Goal: Communication & Community: Answer question/provide support

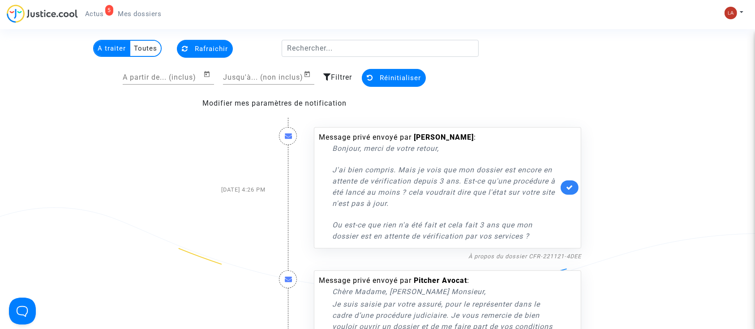
scroll to position [60, 0]
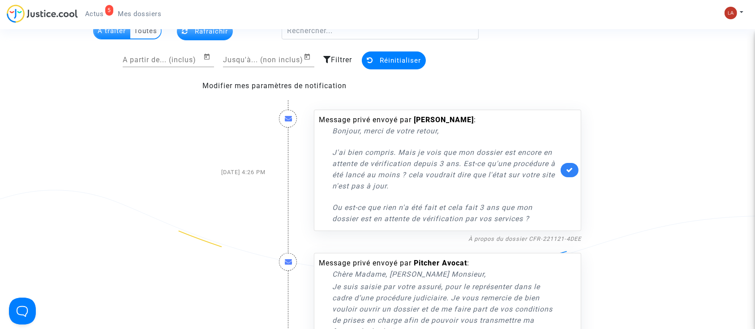
click at [505, 231] on div "Message privé envoyé par axel gaillot : Bonjour, merci de votre retour, J'ai bi…" at bounding box center [447, 172] width 281 height 143
click at [507, 235] on link "À propos du dossier CFR-221121-4DEE" at bounding box center [524, 238] width 113 height 7
click at [574, 173] on link at bounding box center [569, 170] width 18 height 14
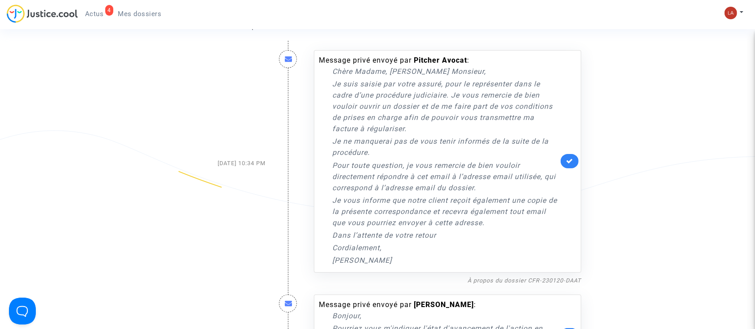
click at [578, 161] on link at bounding box center [569, 161] width 18 height 14
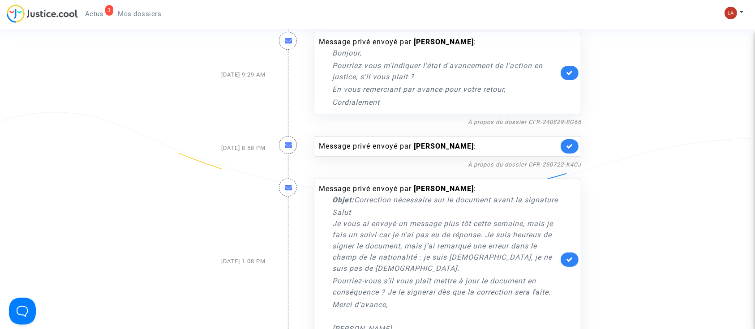
scroll to position [119, 0]
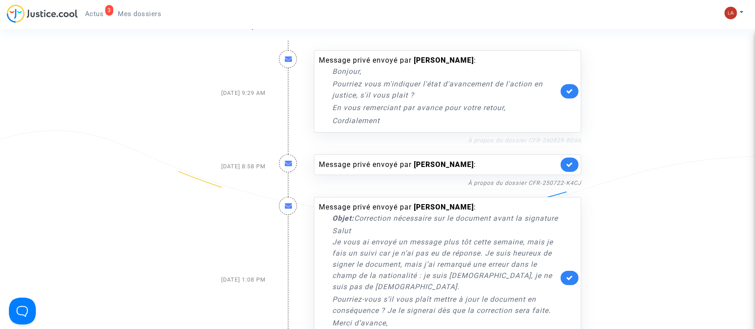
click at [520, 140] on link "À propos du dossier CFR-240829-8G66" at bounding box center [524, 140] width 113 height 7
click at [576, 91] on link at bounding box center [569, 91] width 18 height 14
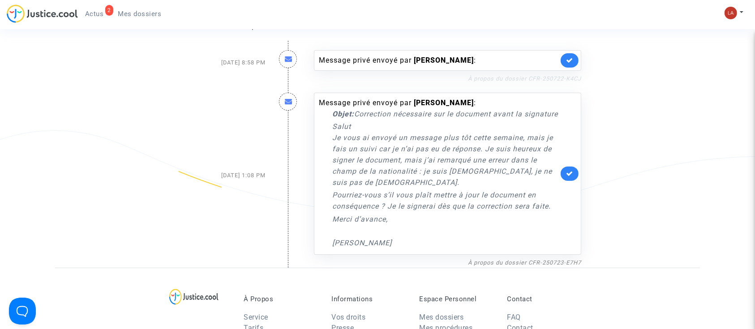
click at [536, 80] on link "À propos du dossier CFR-250722-K4CJ" at bounding box center [524, 78] width 113 height 7
click at [577, 61] on link at bounding box center [569, 60] width 18 height 14
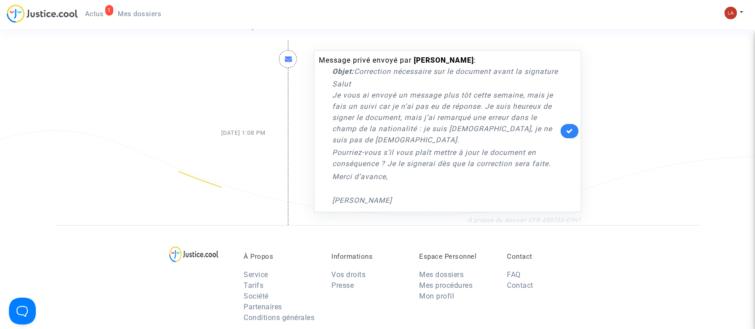
click at [514, 223] on link "À propos du dossier CFR-250723-E7H7" at bounding box center [524, 220] width 113 height 7
click at [491, 224] on div "Message privé envoyé par lorenzo cocciarelli : Objet: Correction nécessaire sur…" at bounding box center [447, 133] width 281 height 184
click at [490, 223] on link "À propos du dossier CFR-250723-E7H7" at bounding box center [524, 220] width 113 height 7
click at [563, 130] on div "Message privé envoyé par lorenzo cocciarelli : Objet: Correction nécessaire sur…" at bounding box center [447, 131] width 267 height 162
click at [568, 134] on icon at bounding box center [569, 131] width 7 height 7
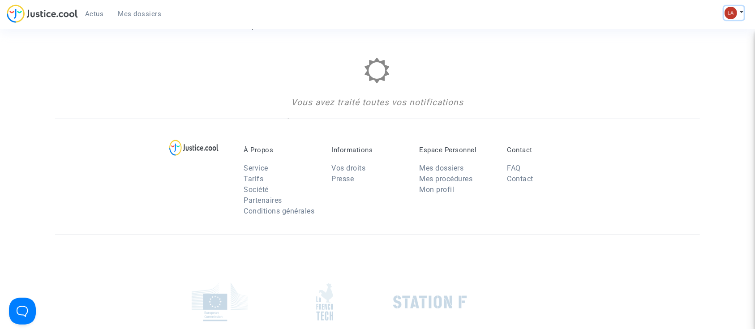
click at [740, 13] on button at bounding box center [734, 12] width 20 height 13
click at [687, 46] on link "Changer de compte" at bounding box center [698, 46] width 90 height 14
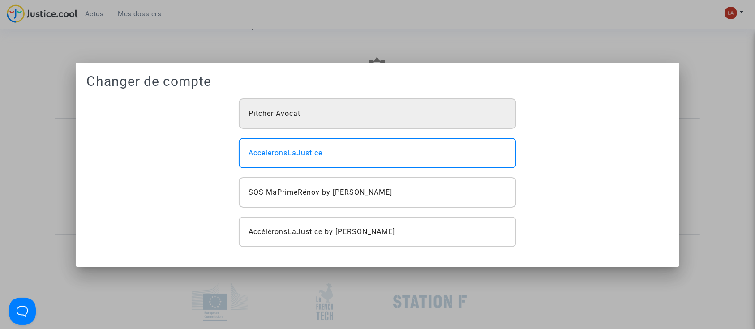
click at [321, 118] on div "Pitcher Avocat" at bounding box center [378, 113] width 278 height 30
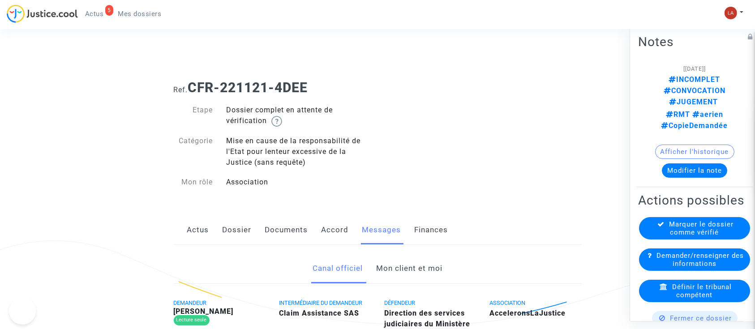
click at [299, 240] on link "Documents" at bounding box center [286, 230] width 43 height 30
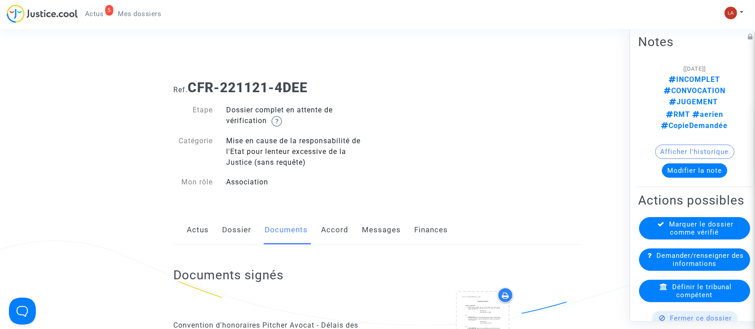
click at [227, 219] on link "Dossier" at bounding box center [236, 230] width 29 height 30
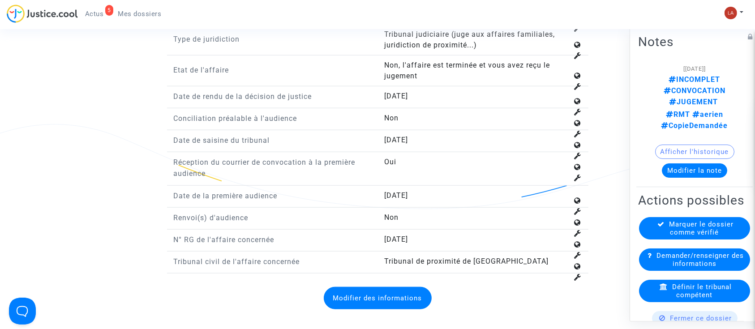
scroll to position [955, 0]
click at [408, 93] on span "14/12/2021" at bounding box center [396, 97] width 24 height 9
copy span "14/12/2021"
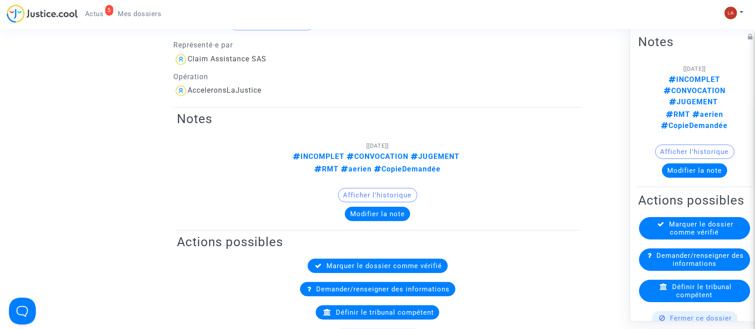
scroll to position [119, 0]
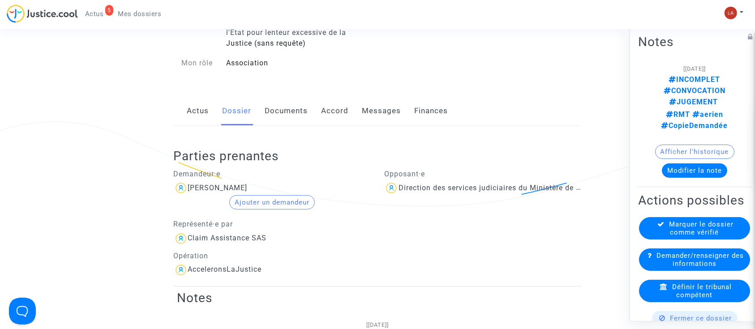
click at [372, 133] on div "Parties prenantes Demandeur·e axel gaillot Ajouter un demandeur Représenté·e pa…" at bounding box center [378, 206] width 408 height 161
click at [389, 119] on link "Messages" at bounding box center [381, 111] width 39 height 30
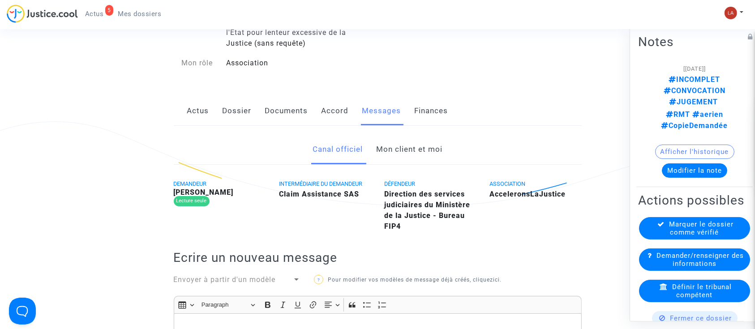
click at [400, 150] on link "Mon client et moi" at bounding box center [409, 150] width 66 height 30
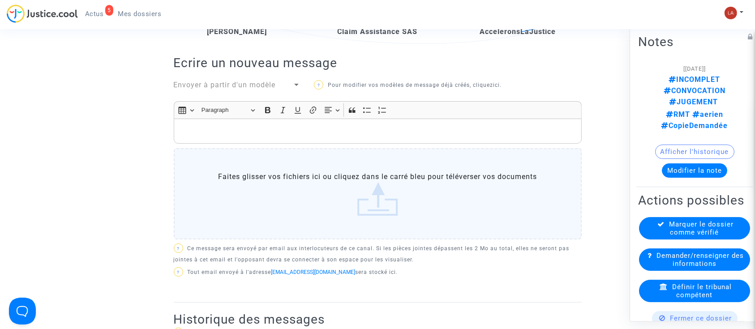
scroll to position [179, 0]
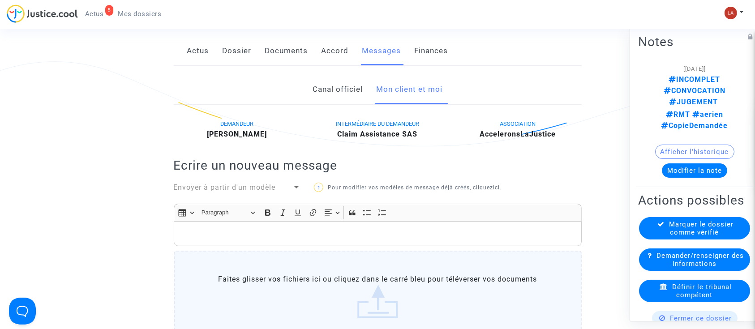
click at [330, 230] on p "Rich Text Editor, main" at bounding box center [377, 233] width 398 height 11
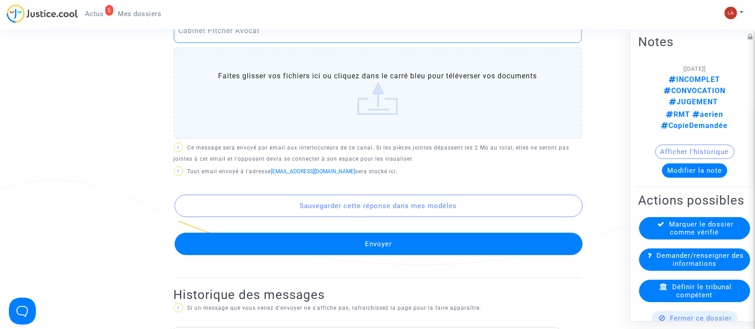
scroll to position [554, 0]
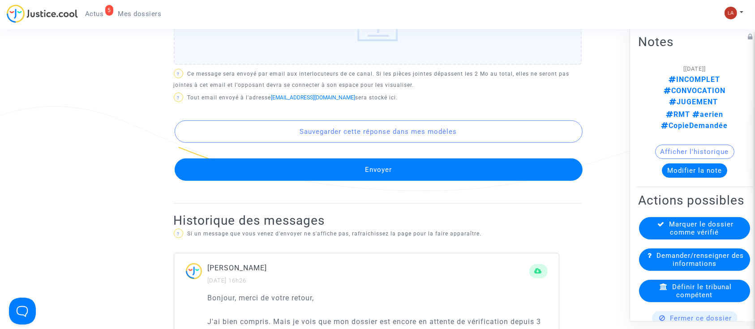
click at [398, 159] on button "Envoyer" at bounding box center [379, 169] width 408 height 22
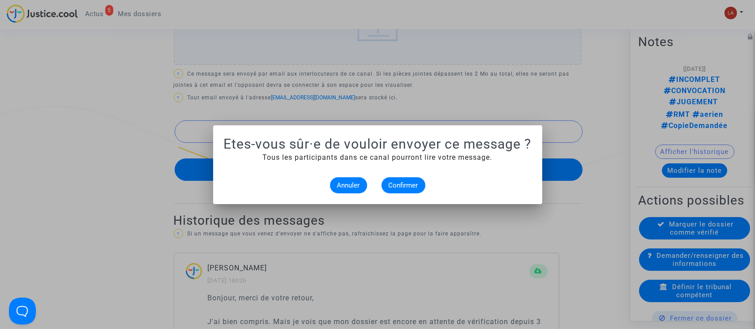
scroll to position [0, 0]
click at [396, 184] on span "Confirmer" at bounding box center [404, 185] width 30 height 8
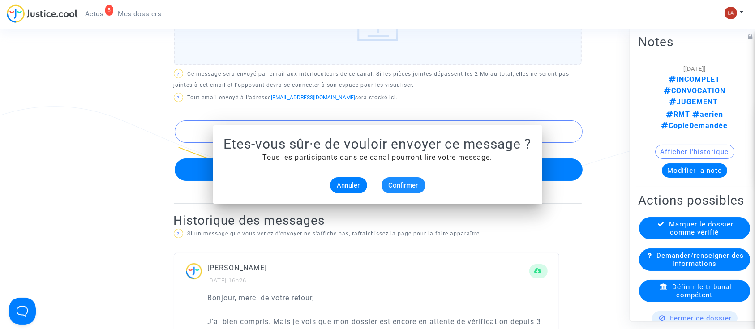
scroll to position [554, 0]
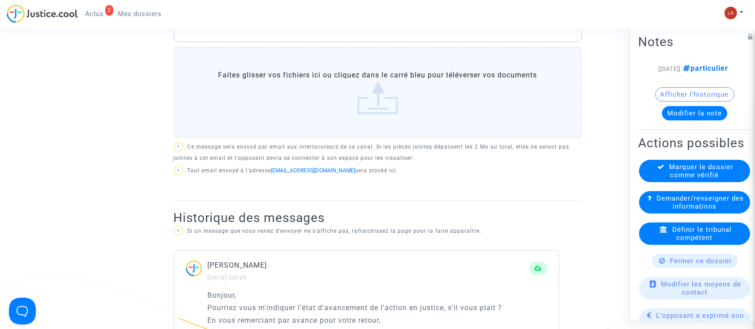
scroll to position [418, 0]
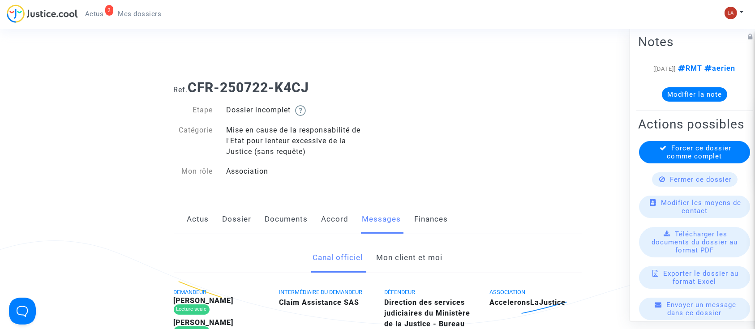
click at [385, 252] on link "Mon client et moi" at bounding box center [409, 258] width 66 height 30
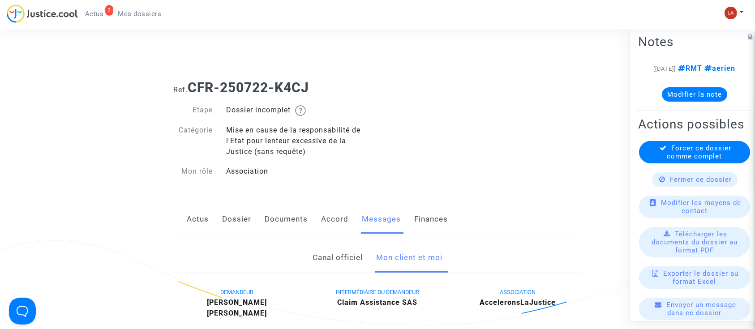
click at [267, 224] on link "Documents" at bounding box center [286, 220] width 43 height 30
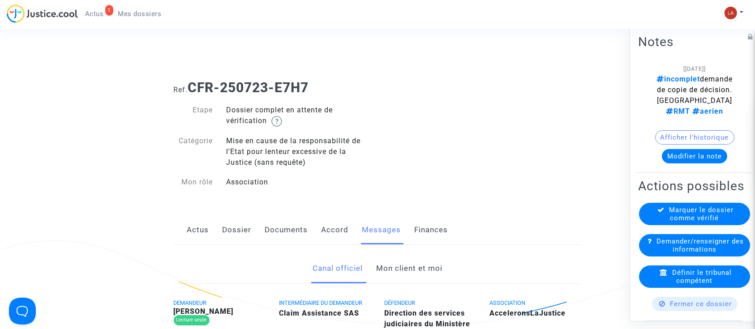
click at [292, 226] on link "Documents" at bounding box center [286, 230] width 43 height 30
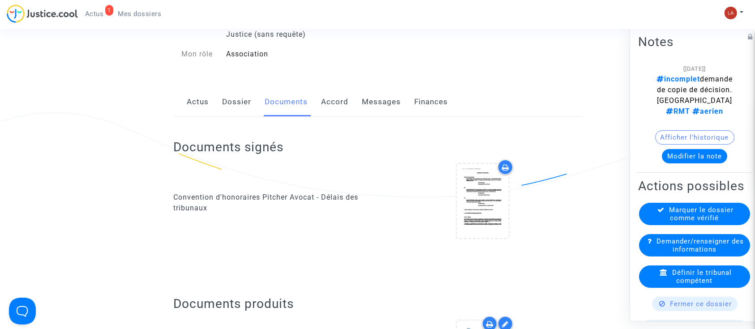
scroll to position [179, 0]
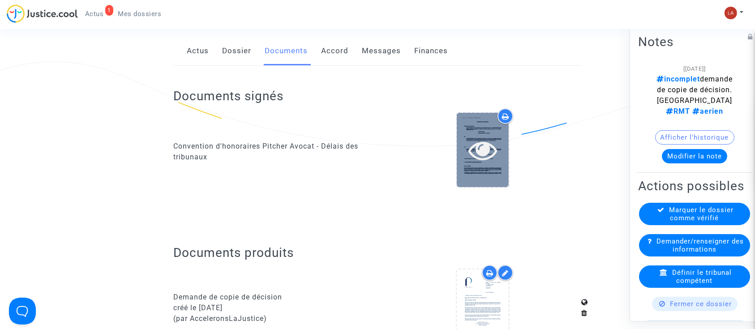
click at [486, 175] on div at bounding box center [483, 150] width 52 height 74
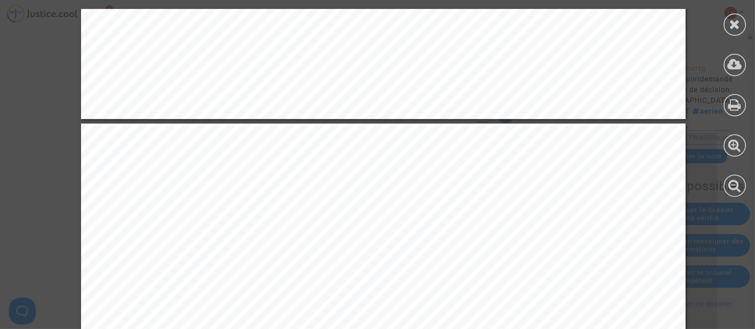
scroll to position [4238, 0]
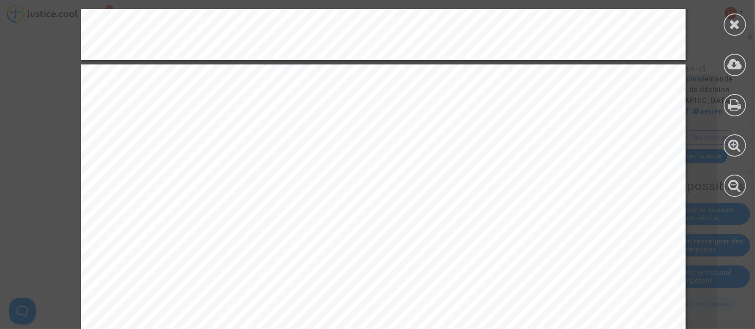
click at [736, 21] on icon at bounding box center [734, 23] width 11 height 13
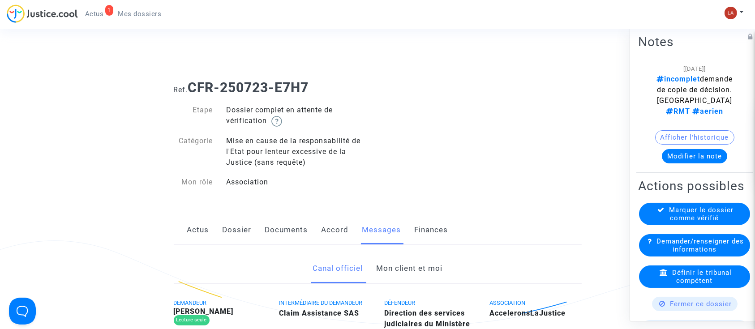
click at [402, 268] on link "Mon client et moi" at bounding box center [409, 269] width 66 height 30
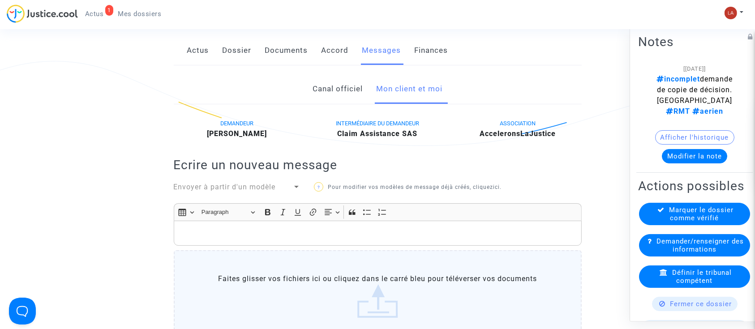
scroll to position [60, 0]
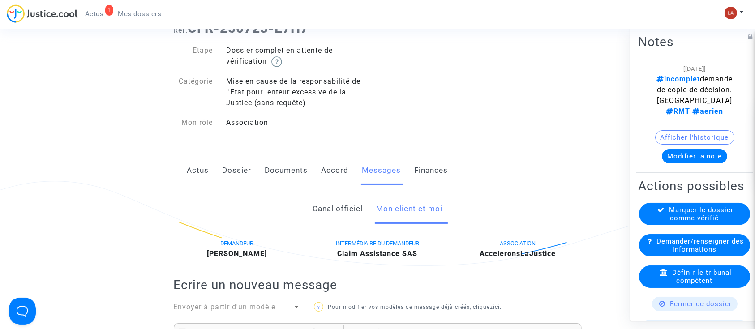
click at [421, 211] on link "Mon client et moi" at bounding box center [409, 209] width 66 height 30
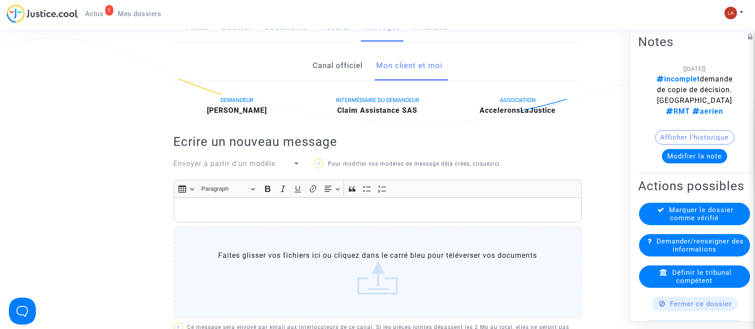
scroll to position [119, 0]
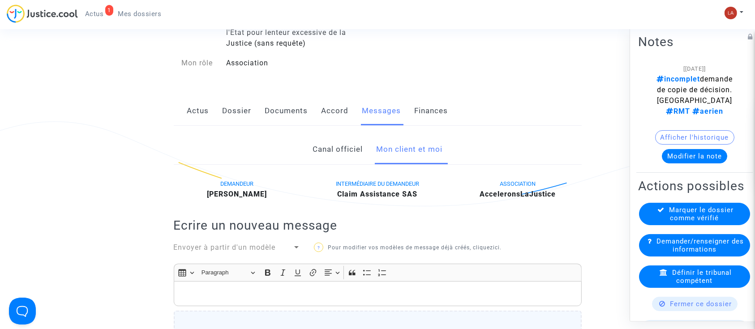
click at [243, 111] on link "Dossier" at bounding box center [236, 111] width 29 height 30
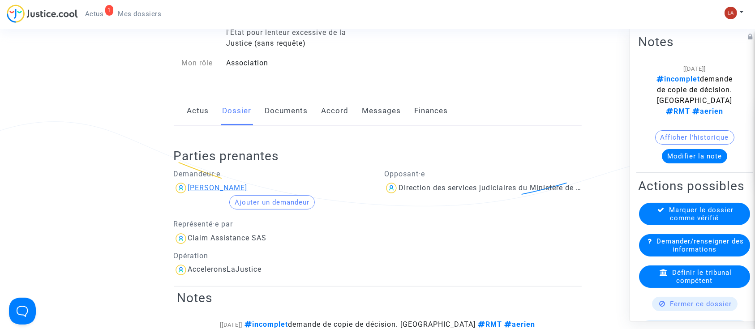
click at [239, 190] on div "[PERSON_NAME]" at bounding box center [218, 188] width 60 height 9
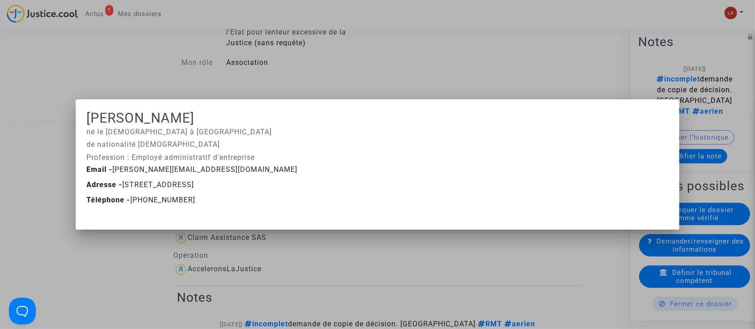
click at [349, 44] on div at bounding box center [377, 164] width 755 height 329
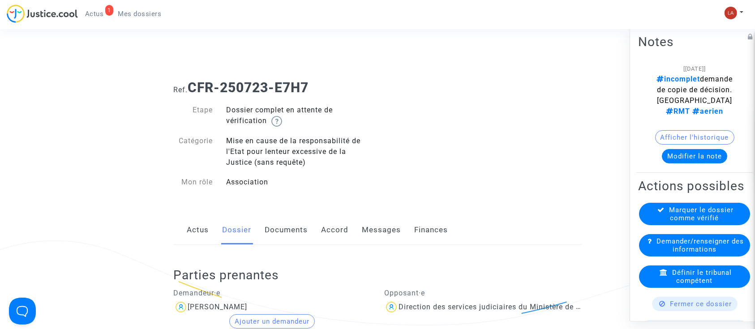
click at [303, 230] on link "Documents" at bounding box center [286, 230] width 43 height 30
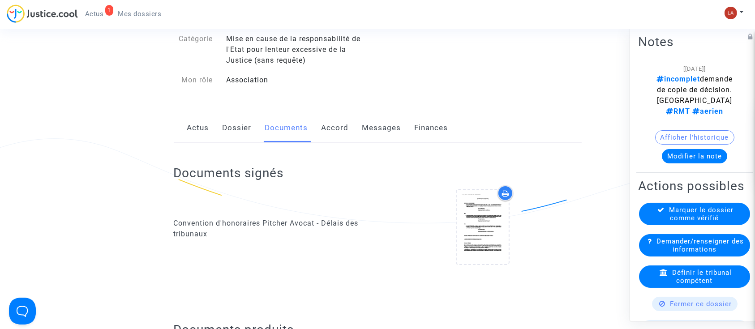
scroll to position [239, 0]
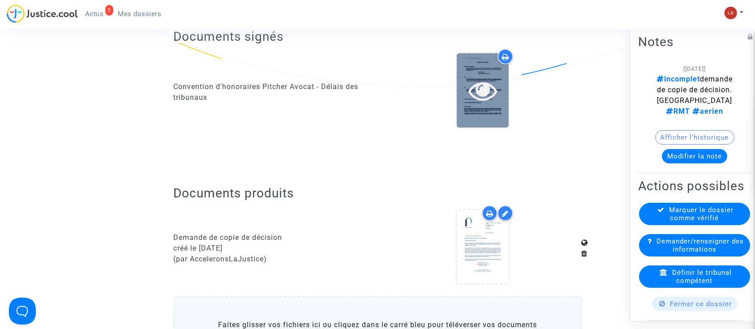
click at [486, 103] on icon at bounding box center [482, 90] width 29 height 29
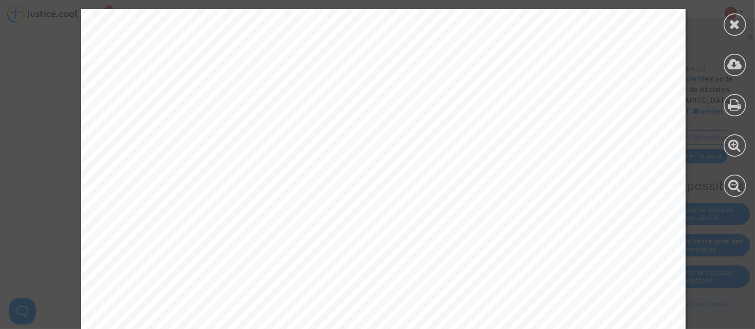
click at [723, 21] on div at bounding box center [734, 103] width 40 height 206
click at [732, 21] on icon at bounding box center [734, 23] width 11 height 13
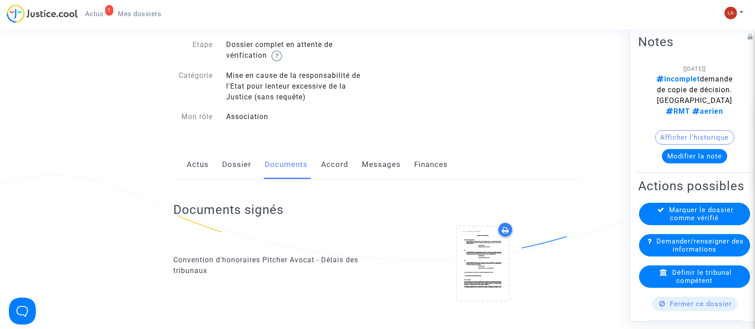
scroll to position [0, 0]
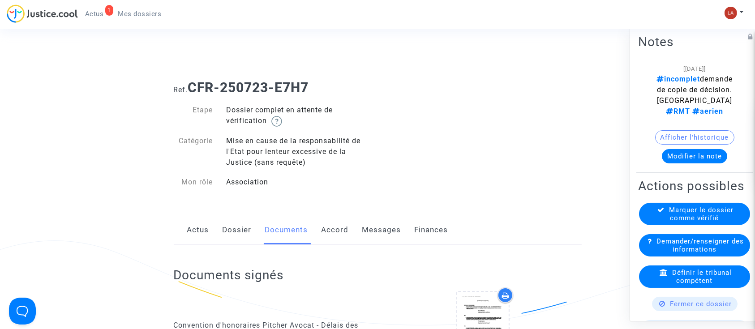
click at [362, 221] on link "Messages" at bounding box center [381, 230] width 39 height 30
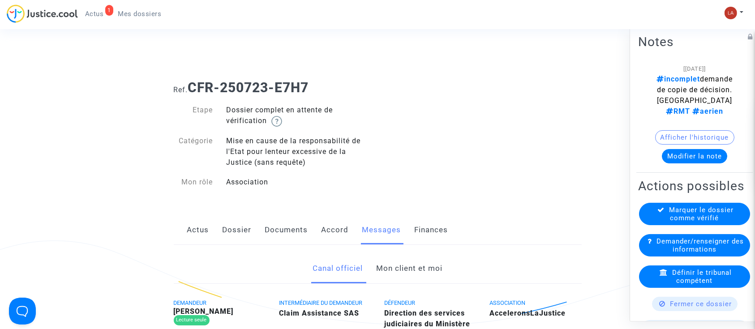
click at [390, 264] on link "Mon client et moi" at bounding box center [409, 269] width 66 height 30
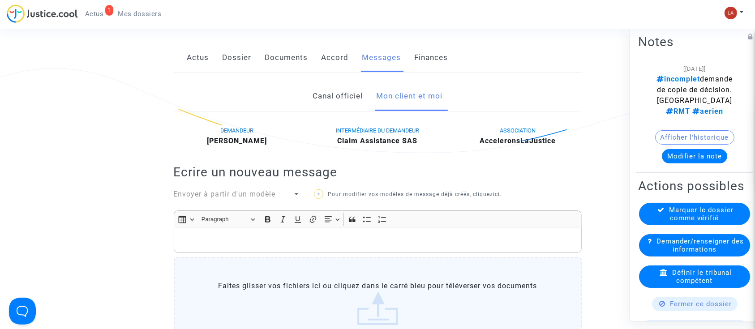
scroll to position [239, 0]
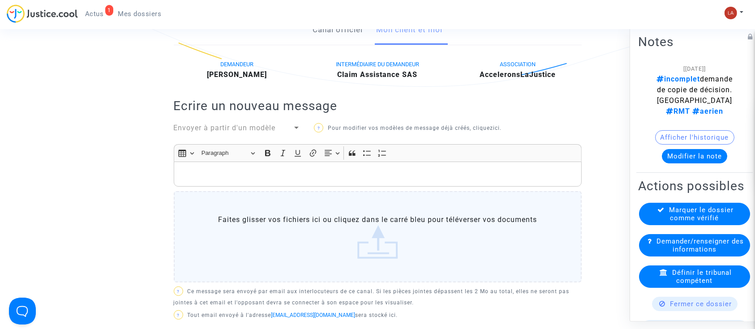
click at [401, 180] on div "Rich Text Editor, main" at bounding box center [378, 174] width 408 height 25
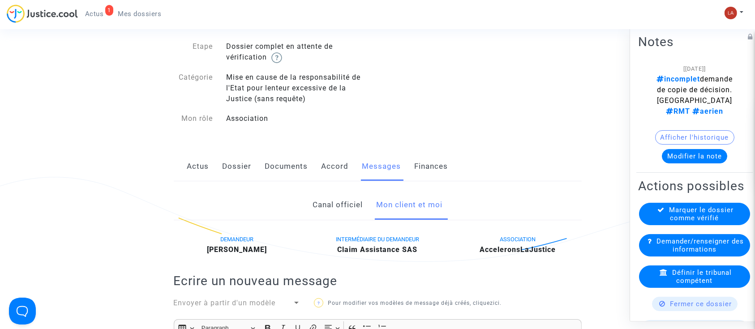
scroll to position [0, 0]
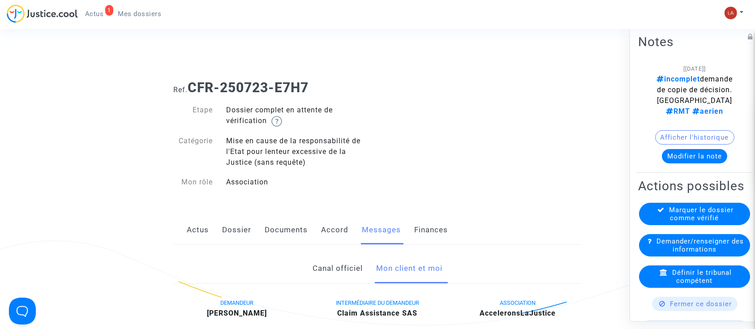
click at [275, 237] on link "Documents" at bounding box center [286, 230] width 43 height 30
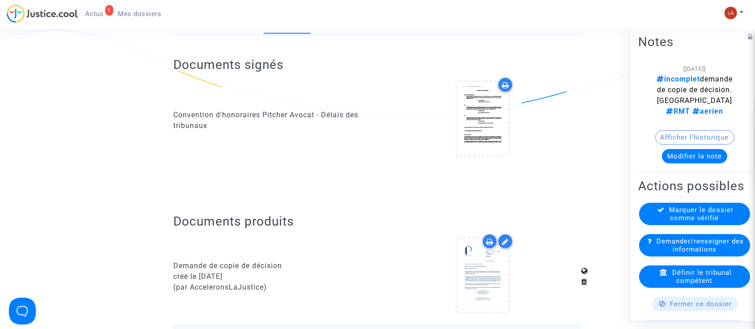
scroll to position [298, 0]
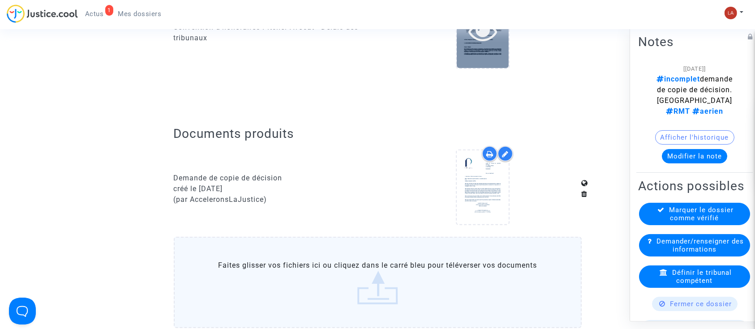
click at [474, 63] on div at bounding box center [483, 31] width 52 height 74
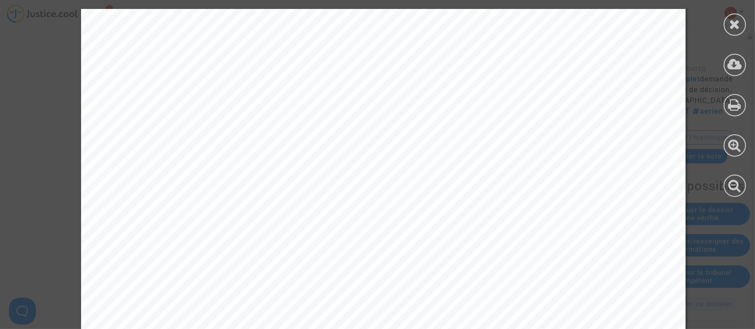
scroll to position [4536, 0]
click at [740, 29] on div at bounding box center [734, 24] width 22 height 22
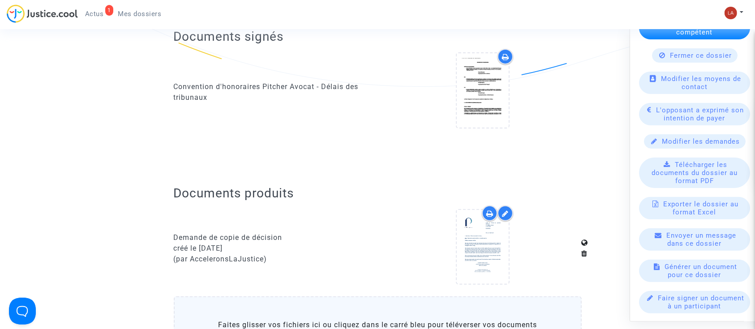
scroll to position [119, 0]
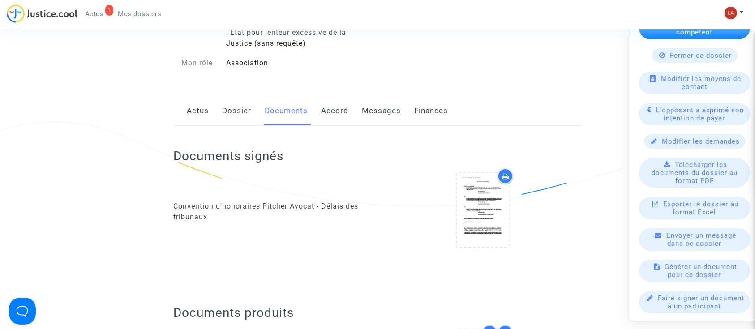
click at [388, 117] on link "Messages" at bounding box center [381, 111] width 39 height 30
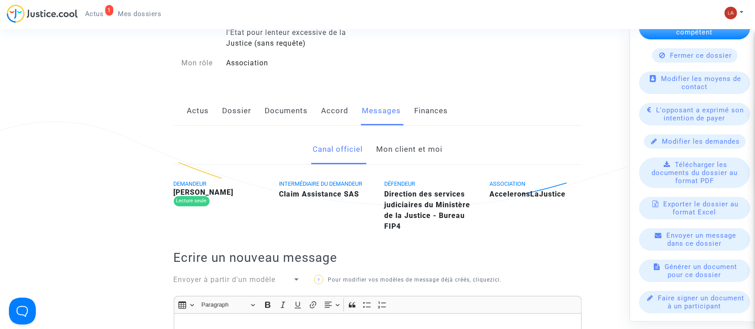
click at [402, 149] on link "Mon client et moi" at bounding box center [409, 150] width 66 height 30
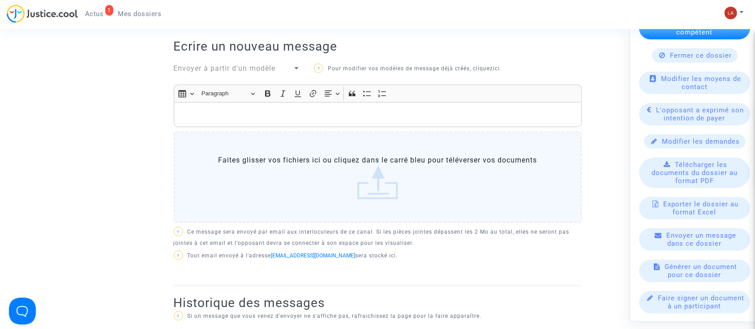
click at [353, 116] on p "Rich Text Editor, main" at bounding box center [377, 114] width 398 height 11
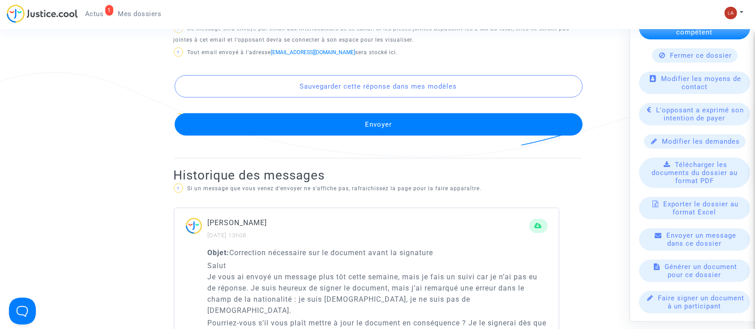
scroll to position [656, 0]
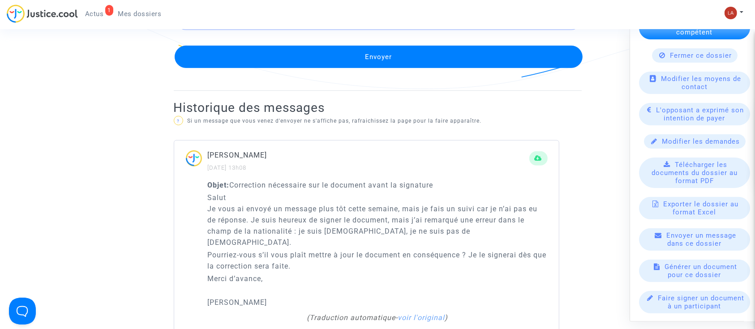
click at [434, 64] on button "Envoyer" at bounding box center [379, 57] width 408 height 22
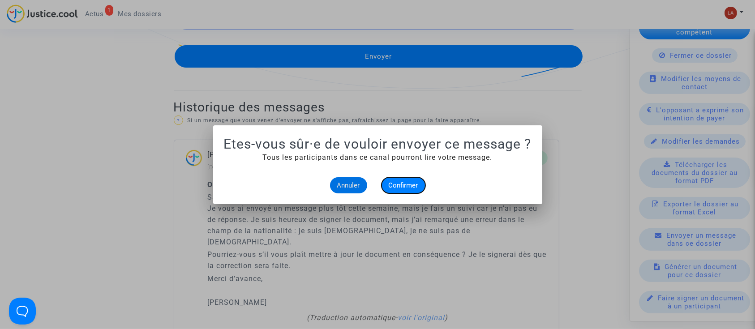
click at [395, 184] on span "Confirmer" at bounding box center [404, 185] width 30 height 8
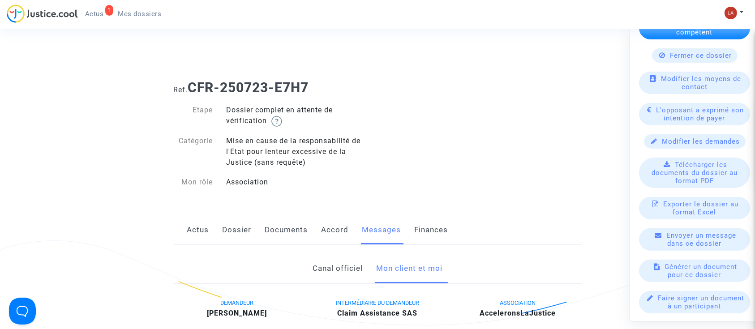
scroll to position [656, 0]
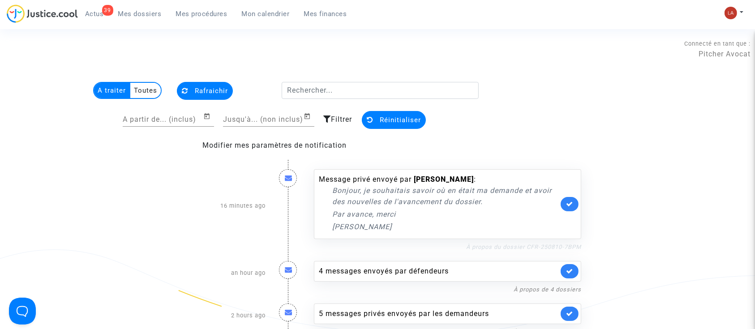
click at [513, 246] on link "À propos du dossier CFR-250810-7BPM" at bounding box center [523, 247] width 115 height 7
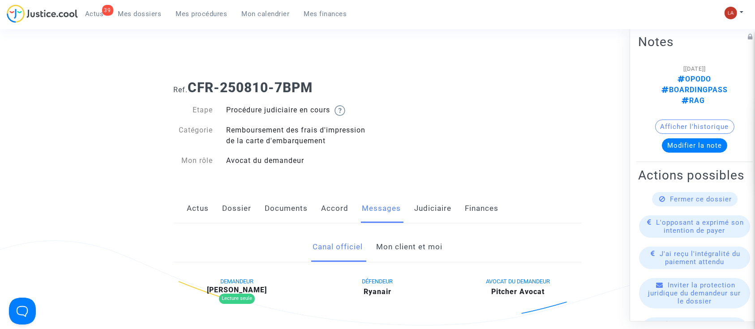
click at [419, 207] on link "Judiciaire" at bounding box center [433, 209] width 37 height 30
